Goal: Task Accomplishment & Management: Manage account settings

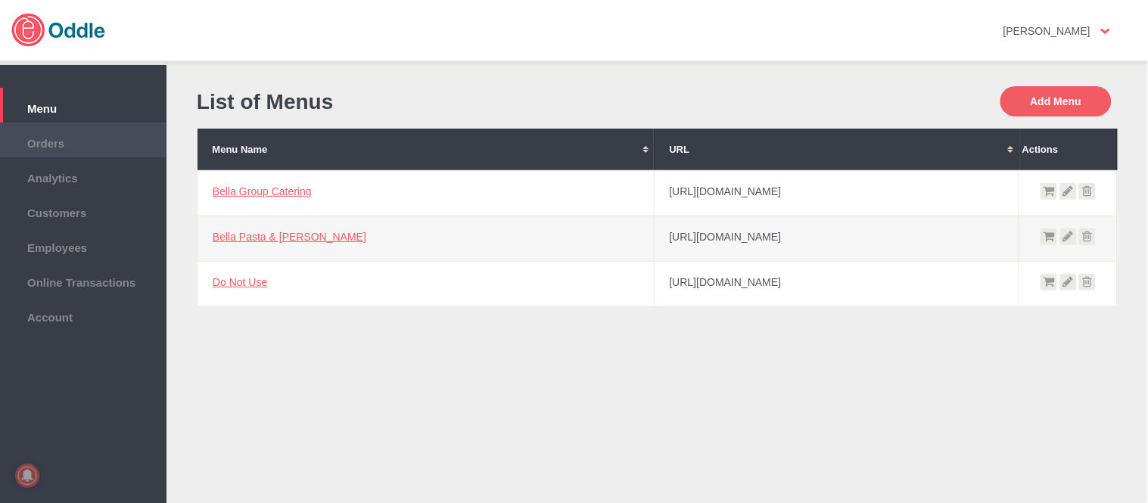
click at [68, 152] on li "Orders" at bounding box center [83, 140] width 166 height 35
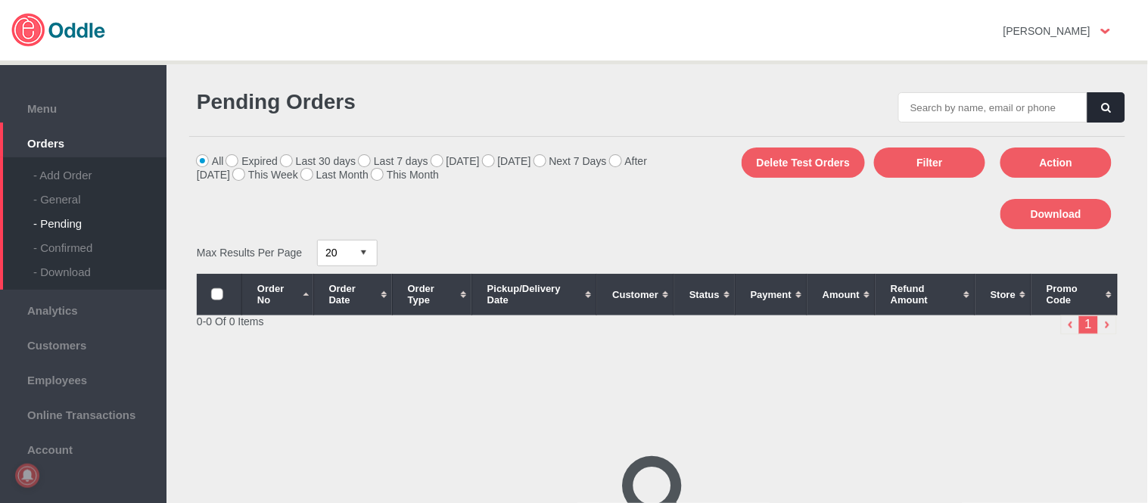
click at [59, 194] on div "- General" at bounding box center [99, 194] width 133 height 24
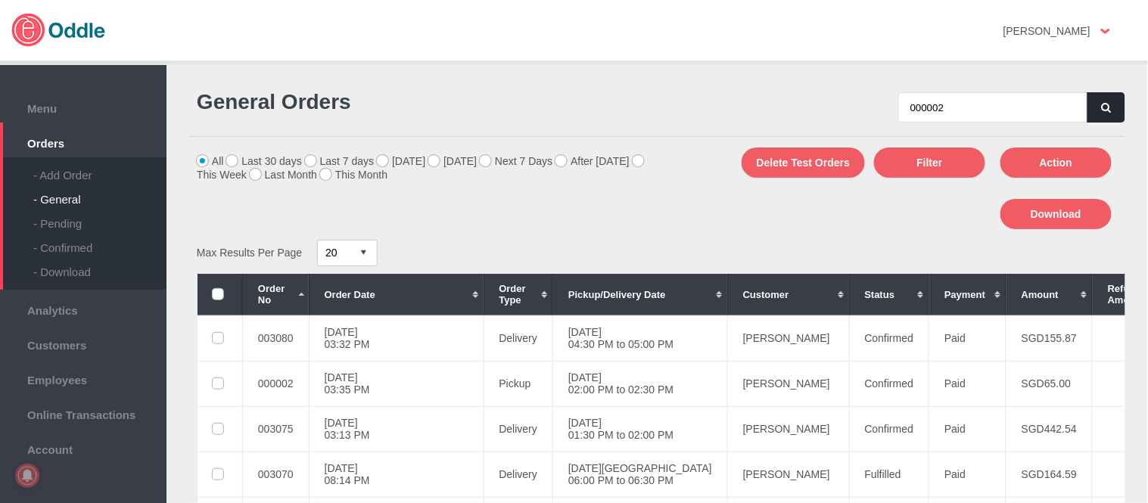
click at [1111, 103] on button "button" at bounding box center [1106, 107] width 38 height 30
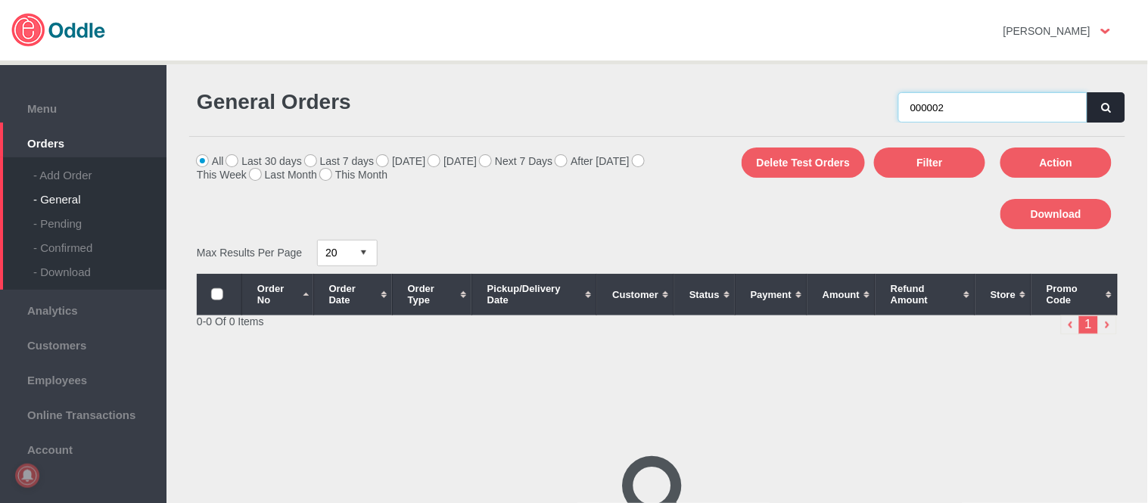
click at [989, 106] on input "000002" at bounding box center [992, 107] width 189 height 30
type input "000002"
click at [1109, 113] on button "button" at bounding box center [1106, 107] width 38 height 30
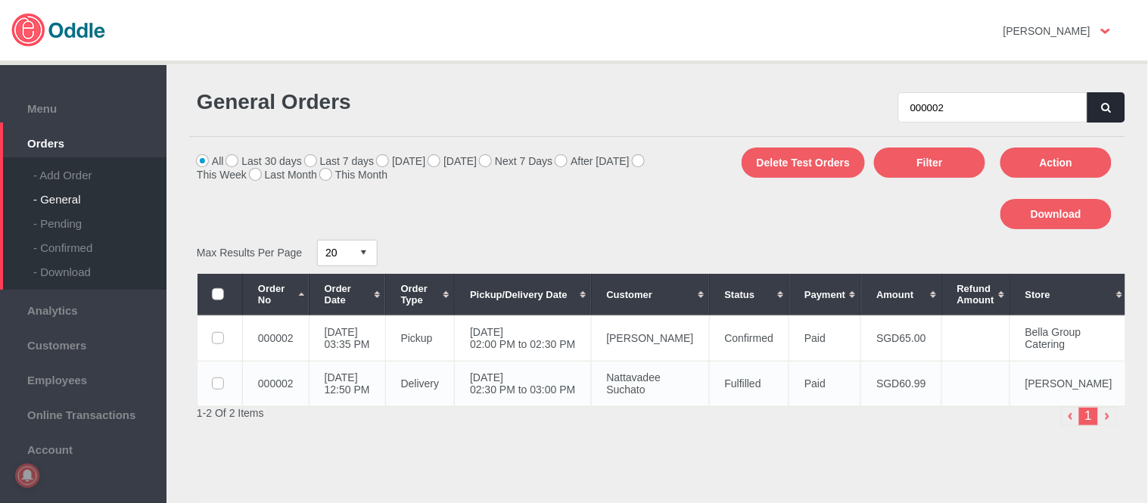
click at [524, 361] on td "29 May 2020, Fri 02:30 PM to 03:00 PM" at bounding box center [523, 383] width 136 height 45
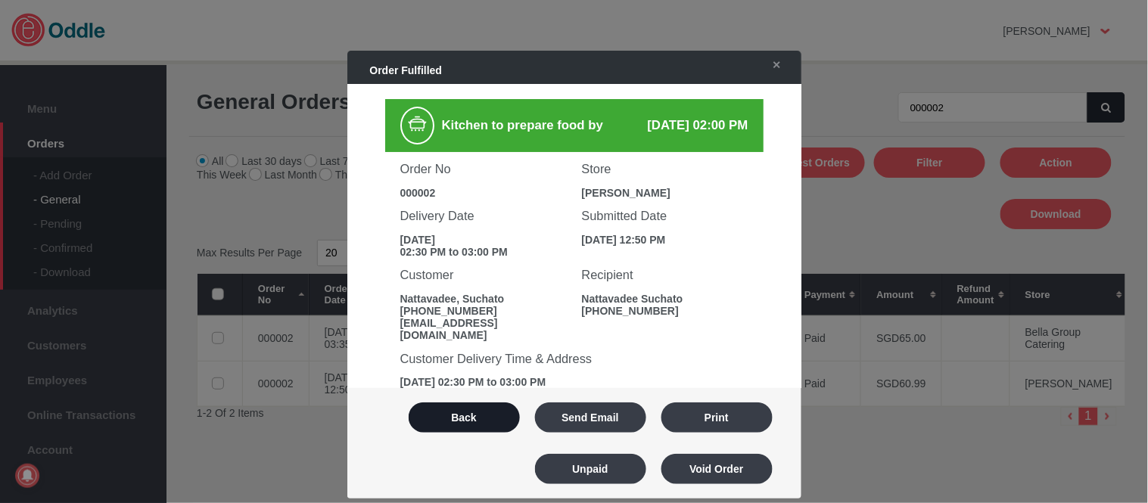
click at [483, 418] on button "Back" at bounding box center [463, 417] width 111 height 30
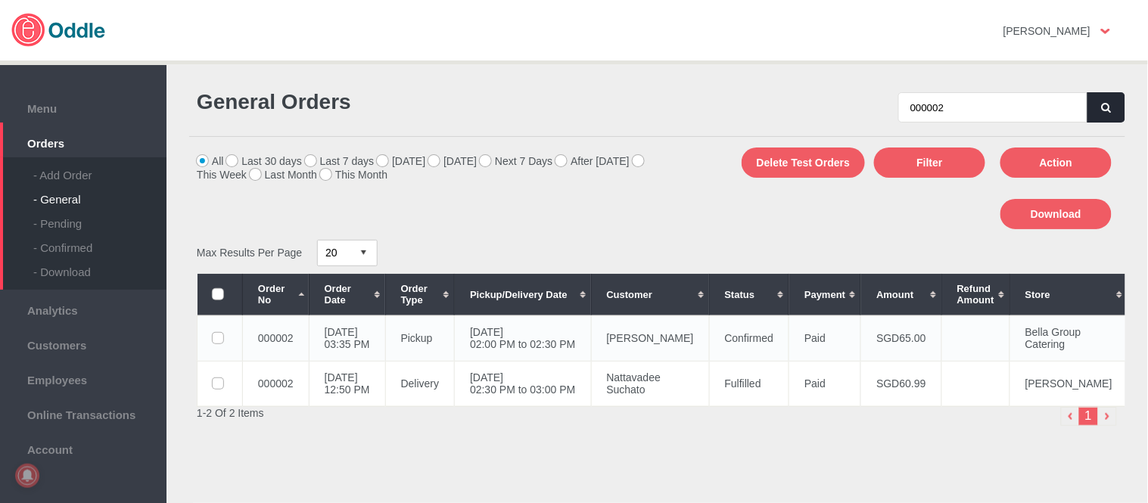
click at [591, 345] on td "23 Aug 2025, Sat 02:00 PM to 02:30 PM" at bounding box center [523, 337] width 136 height 45
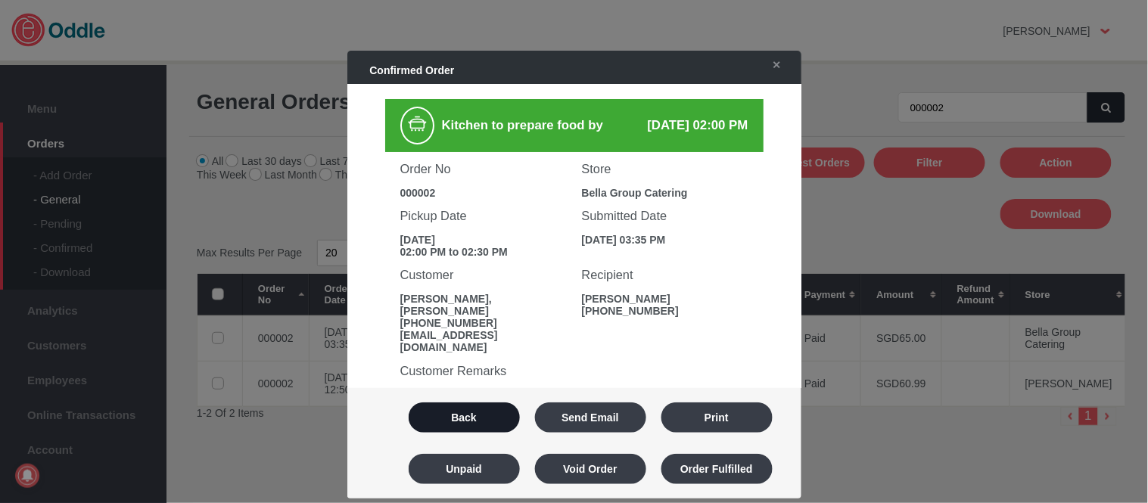
click at [480, 407] on button "Back" at bounding box center [463, 417] width 111 height 30
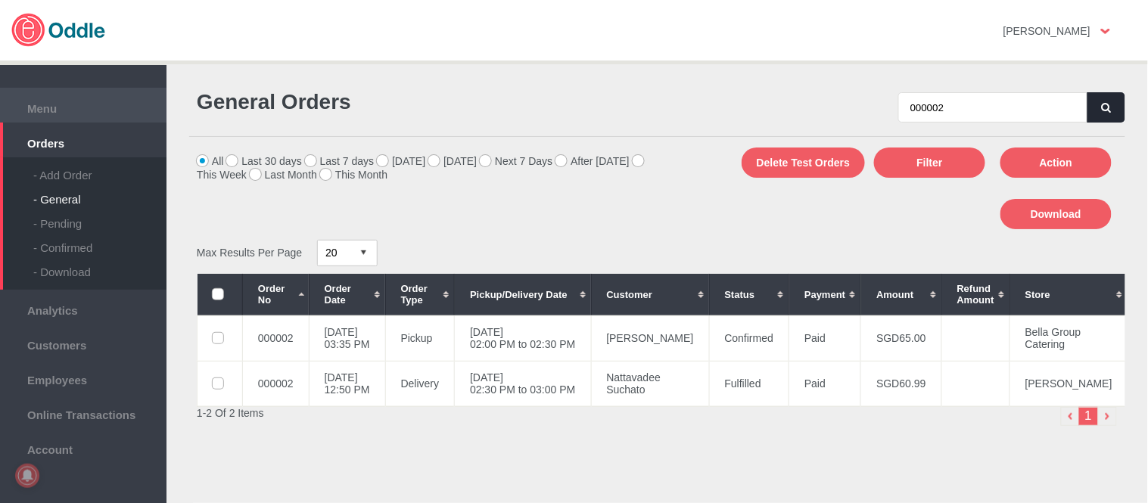
click at [35, 107] on span "Menu" at bounding box center [83, 106] width 151 height 17
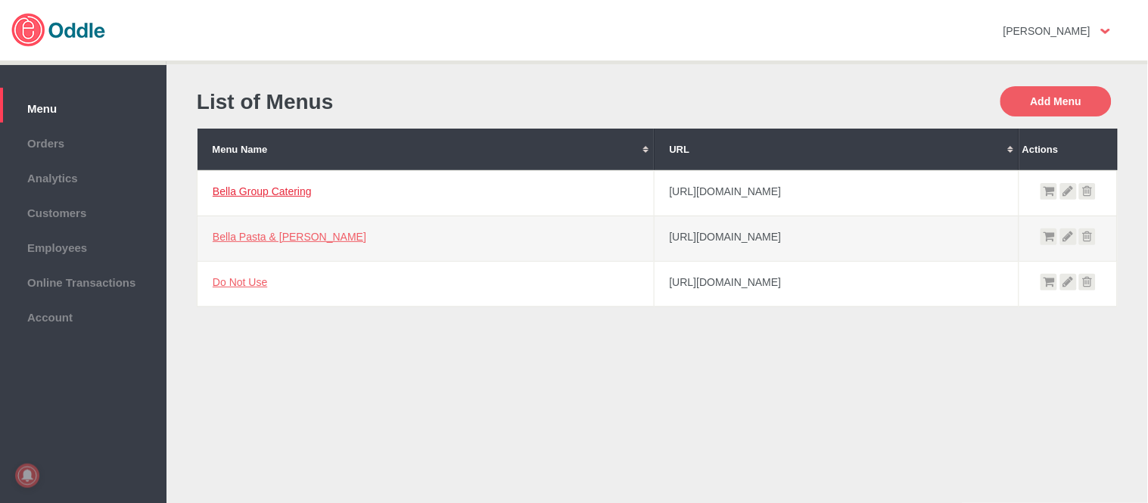
click at [286, 194] on link "Bella Group Catering" at bounding box center [262, 191] width 99 height 12
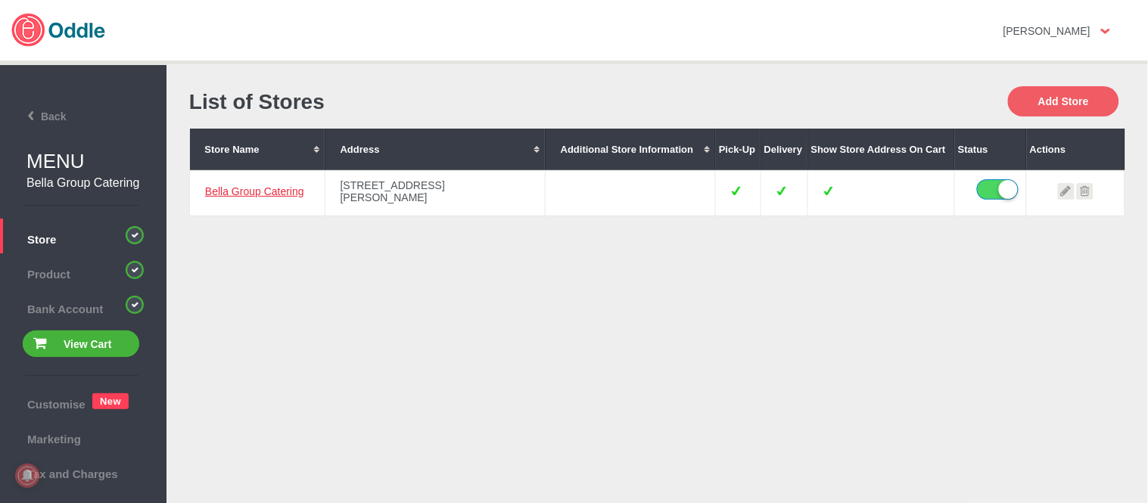
click at [266, 194] on link "Bella Group Catering" at bounding box center [254, 191] width 99 height 12
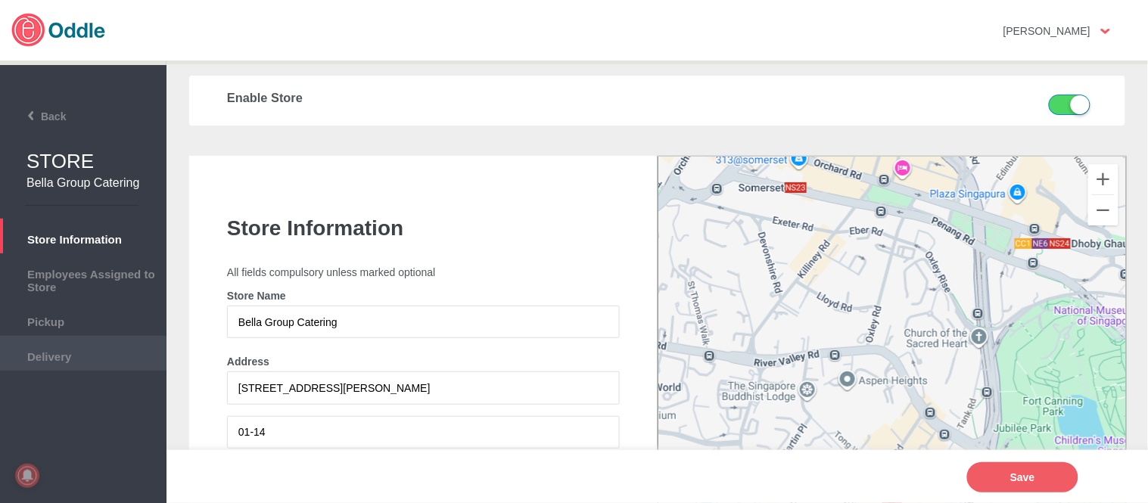
click at [64, 349] on span "Delivery" at bounding box center [83, 354] width 151 height 17
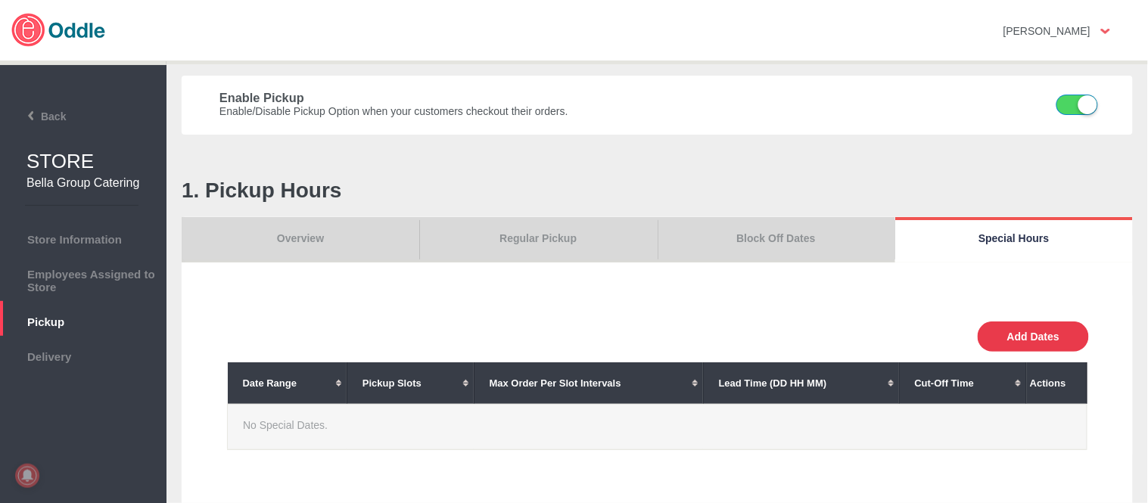
click at [1032, 329] on button "Add Dates" at bounding box center [1032, 337] width 111 height 30
select select "30"
type input "10"
type input "0"
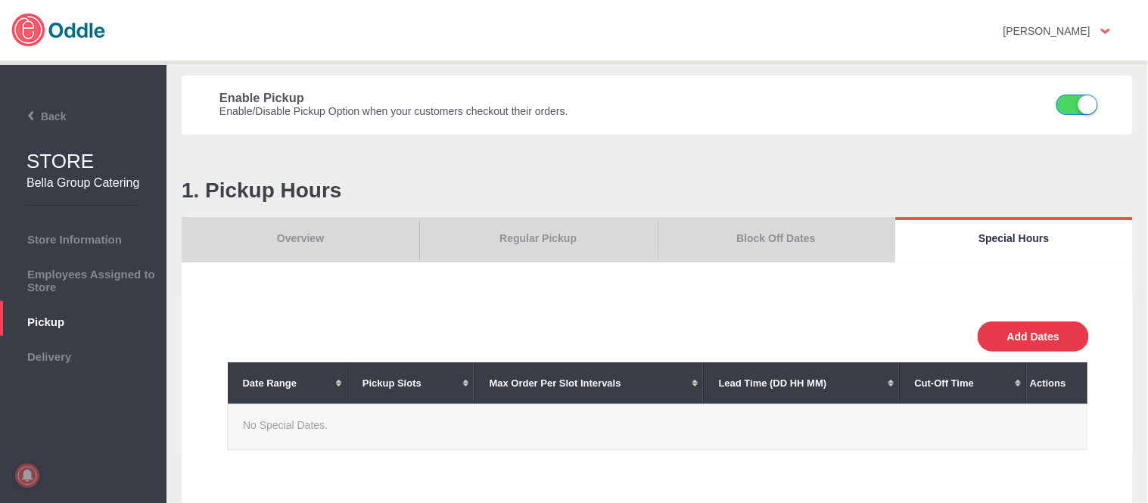
type input "30"
select select "11:00 AM"
select select "11:00 PM"
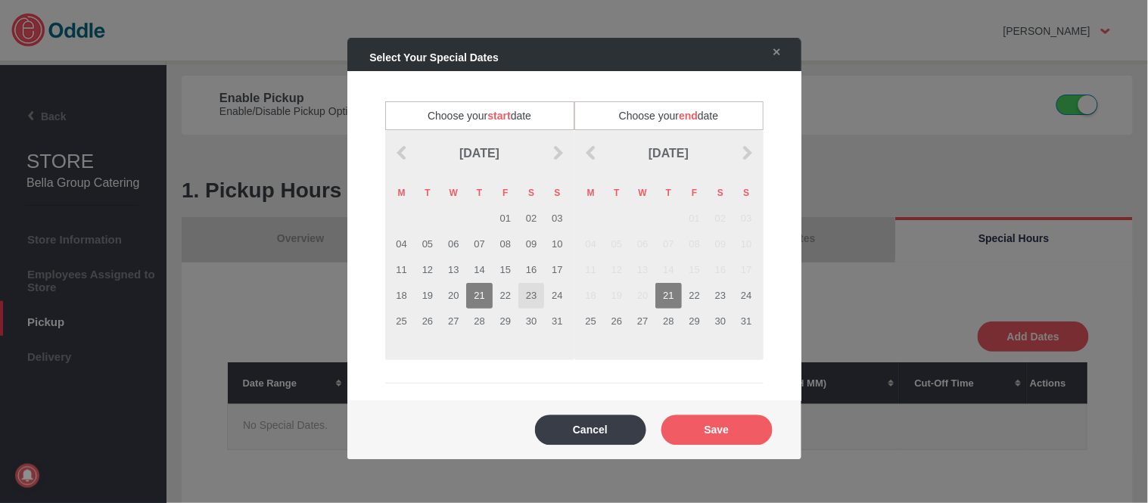
click at [532, 297] on td "23" at bounding box center [531, 296] width 26 height 26
click at [713, 296] on td "23" at bounding box center [720, 296] width 26 height 26
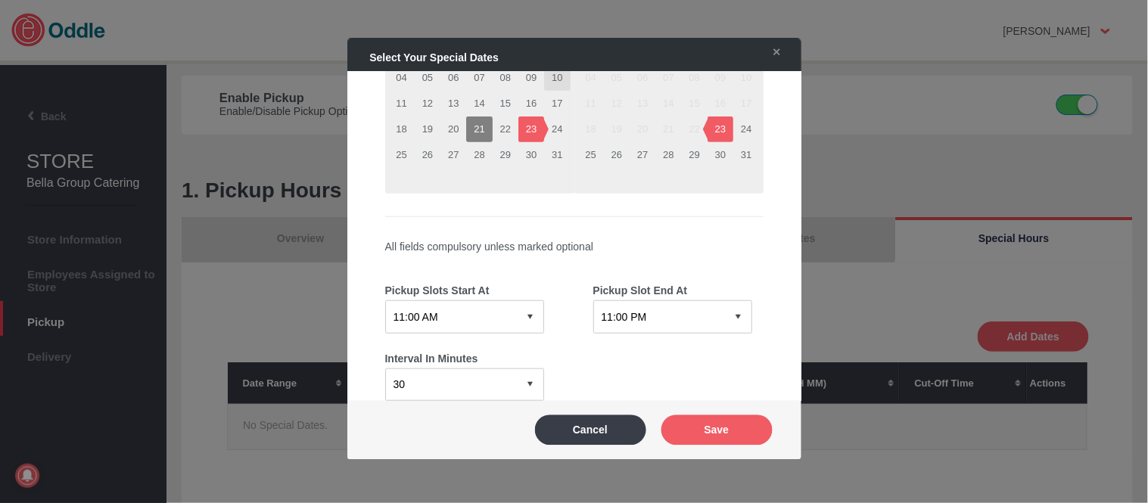
scroll to position [168, 0]
click at [456, 320] on select "12:15 AM 12:30 AM 12:45 AM 01:00 AM 01:15 AM 01:30 AM 01:45 AM 02:00 AM 02:15 A…" at bounding box center [464, 316] width 159 height 33
select select "04:00 PM"
click at [385, 300] on select "12:15 AM 12:30 AM 12:45 AM 01:00 AM 01:15 AM 01:30 AM 01:45 AM 02:00 AM 02:15 A…" at bounding box center [464, 316] width 159 height 33
click at [663, 315] on select "12:15 AM 12:30 AM 12:45 AM 01:00 AM 01:15 AM 01:30 AM 01:45 AM 02:00 AM 02:15 A…" at bounding box center [672, 316] width 159 height 33
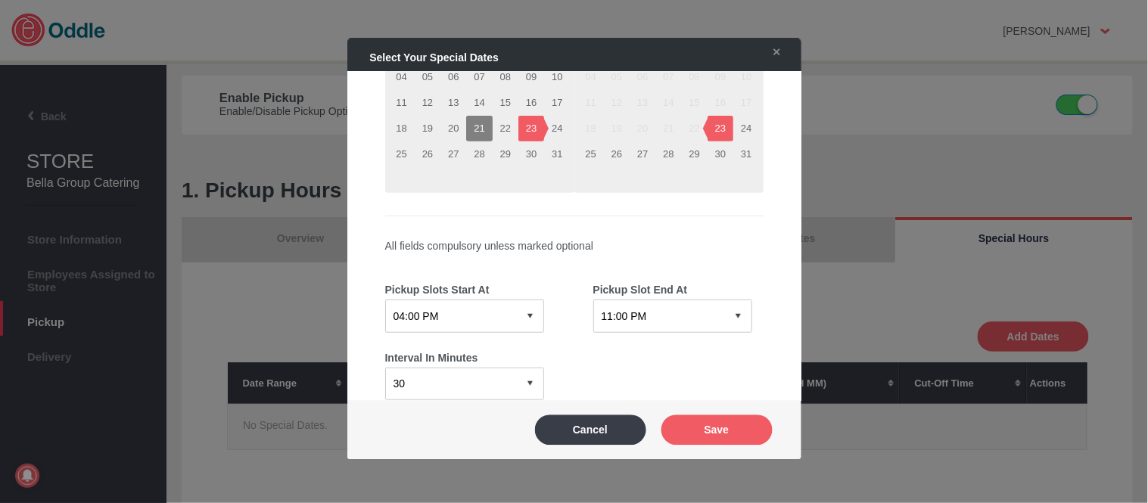
select select "04:30 PM"
click at [593, 300] on select "12:15 AM 12:30 AM 12:45 AM 01:00 AM 01:15 AM 01:30 AM 01:45 AM 02:00 AM 02:15 A…" at bounding box center [672, 316] width 159 height 33
click at [708, 427] on button "Save" at bounding box center [716, 430] width 111 height 30
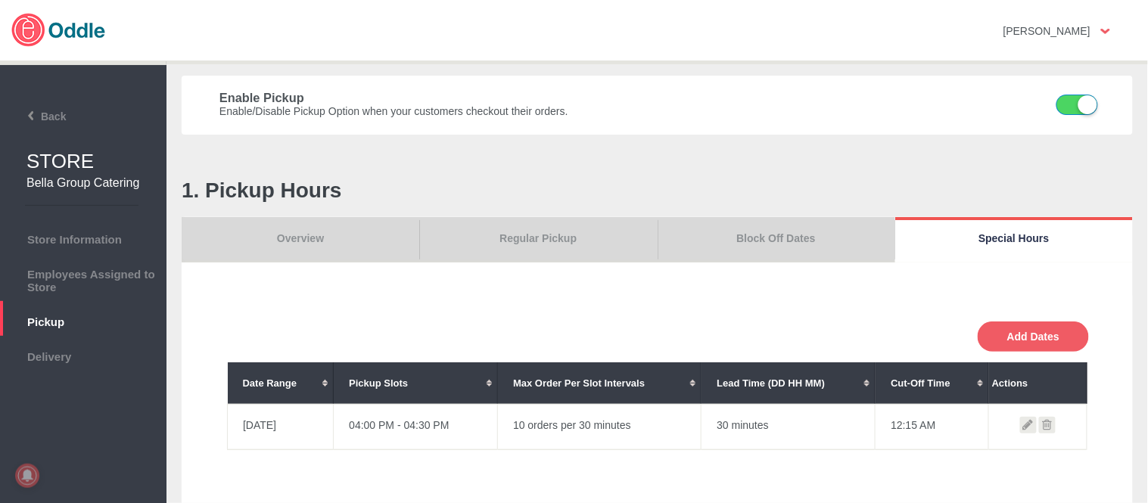
click at [1048, 428] on icon at bounding box center [1047, 425] width 17 height 17
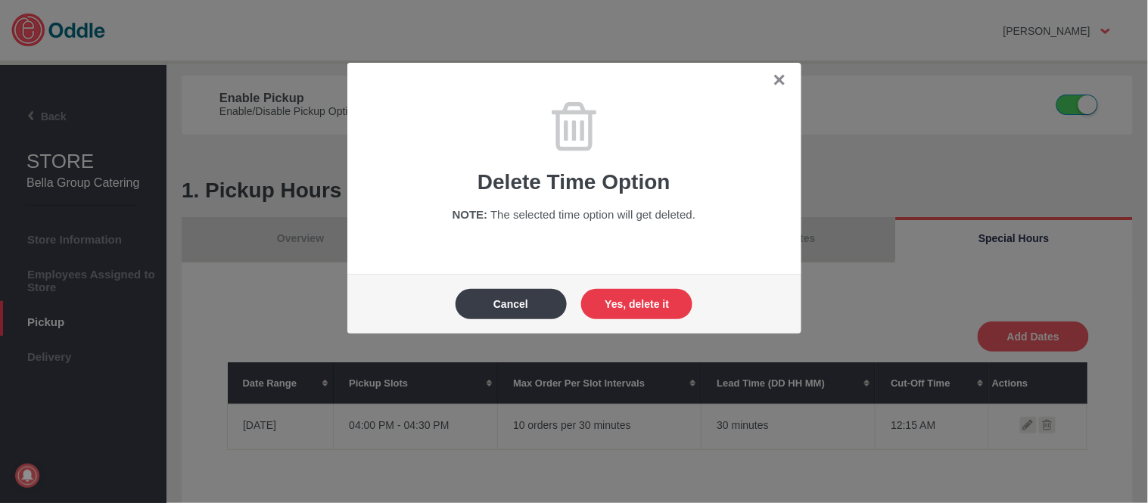
click at [648, 306] on button "Yes, delete it" at bounding box center [636, 304] width 111 height 30
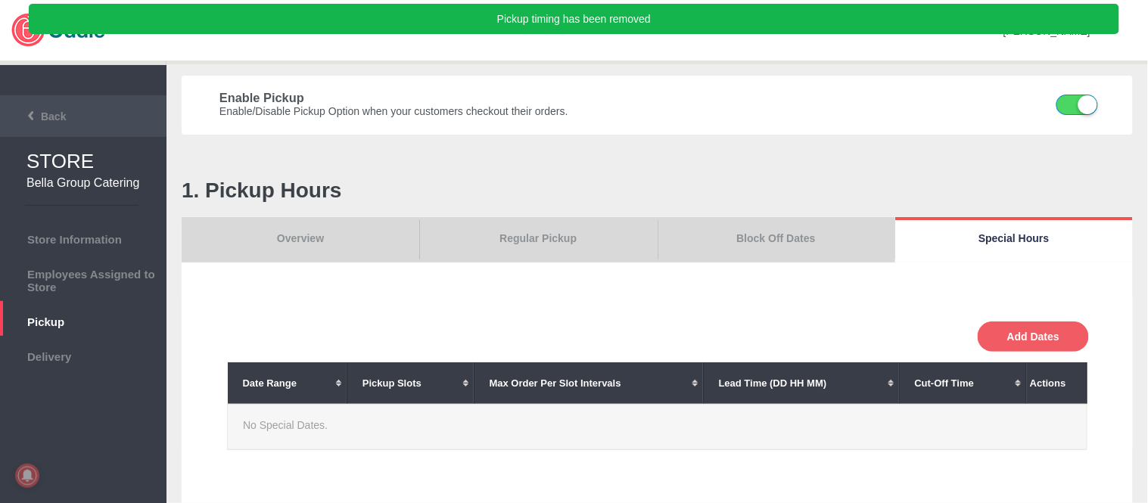
click at [38, 103] on li "Back" at bounding box center [83, 116] width 166 height 42
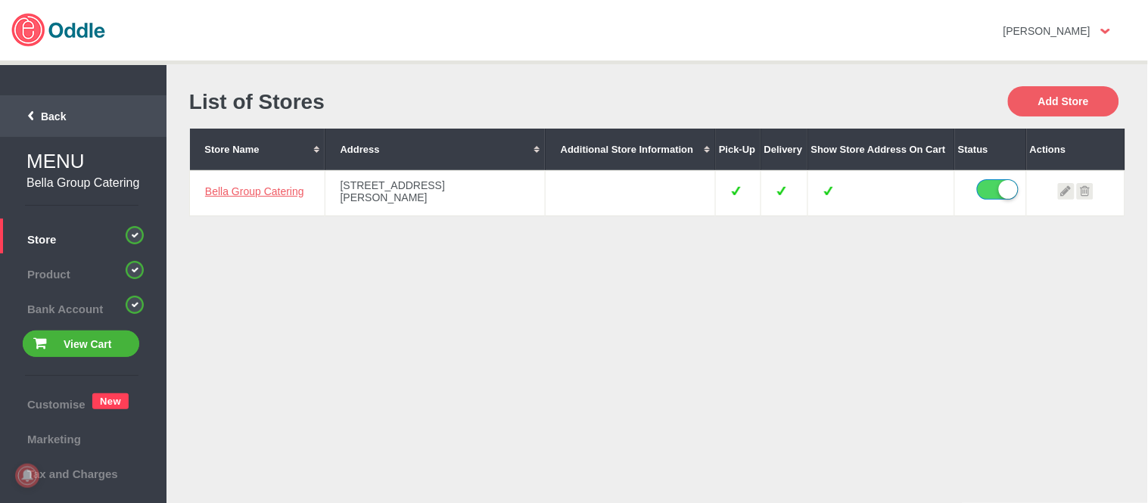
click at [49, 116] on span "Back" at bounding box center [35, 116] width 61 height 12
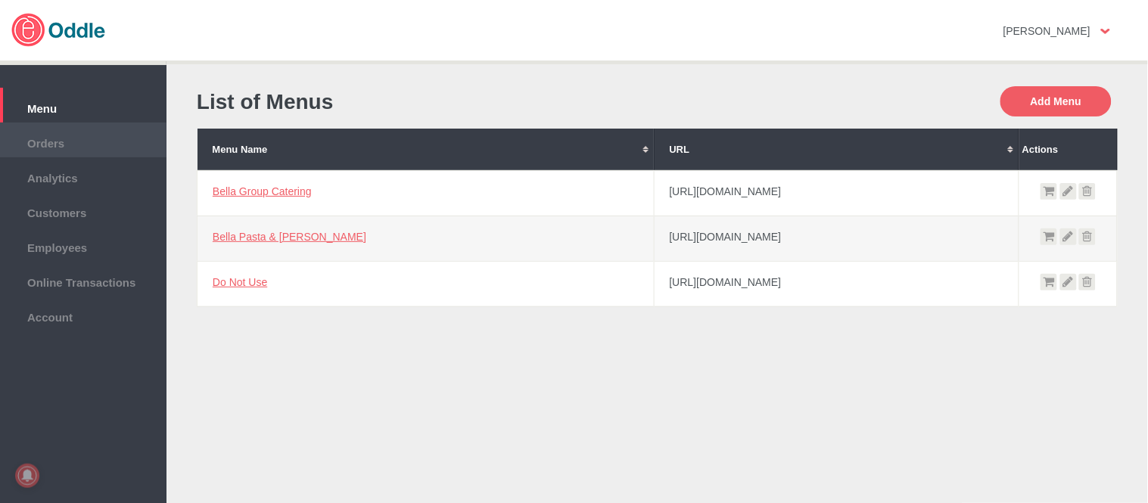
click at [45, 148] on span "Orders" at bounding box center [83, 141] width 151 height 17
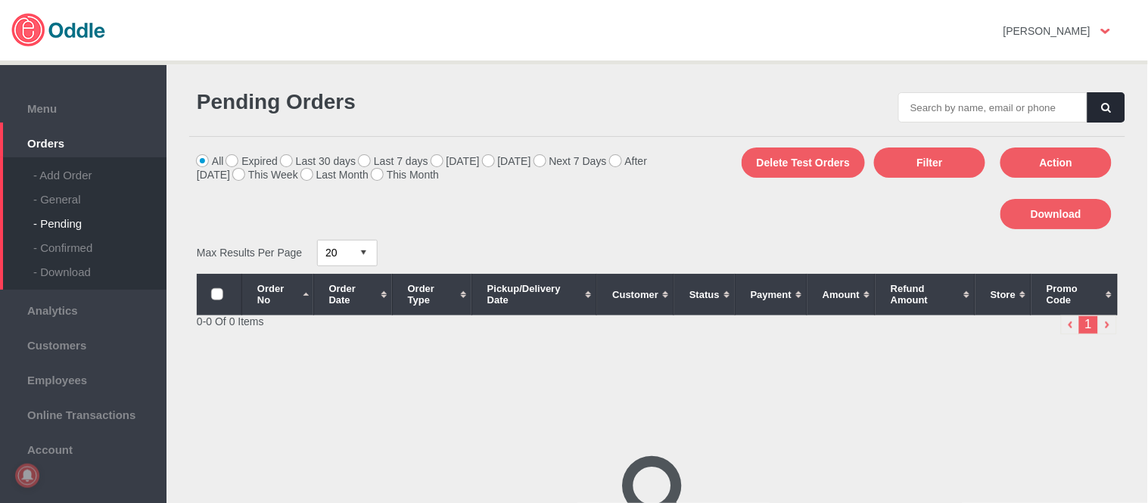
click at [56, 199] on div "- General" at bounding box center [99, 194] width 133 height 24
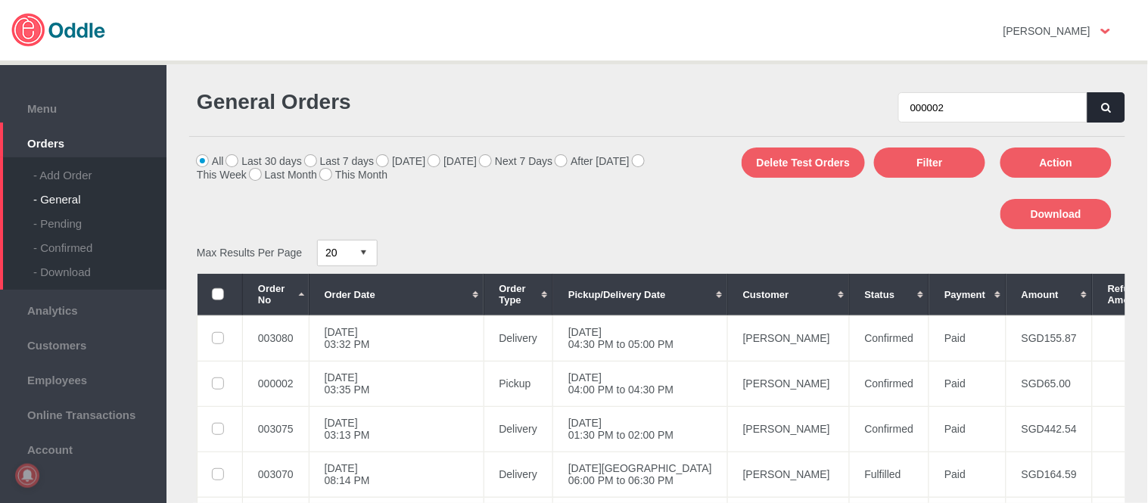
type input "000002"
click at [1101, 104] on icon "button" at bounding box center [1105, 108] width 9 height 10
